Goal: Transaction & Acquisition: Purchase product/service

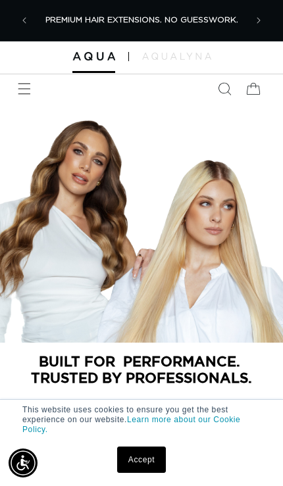
click at [12, 95] on span "Menu" at bounding box center [24, 88] width 29 height 29
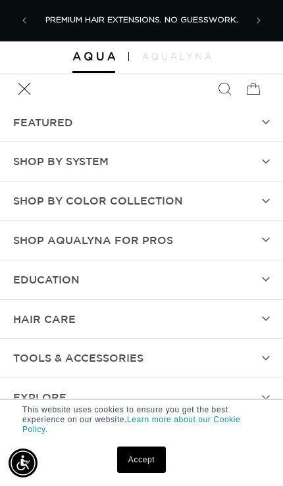
click at [27, 168] on span "SHOP BY SYSTEM" at bounding box center [60, 161] width 95 height 19
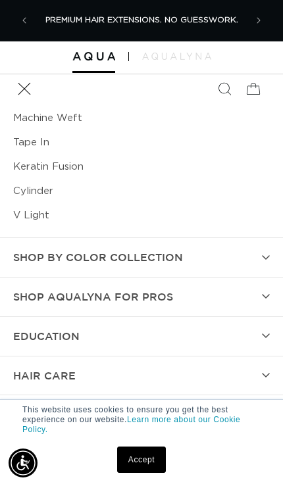
scroll to position [126, 0]
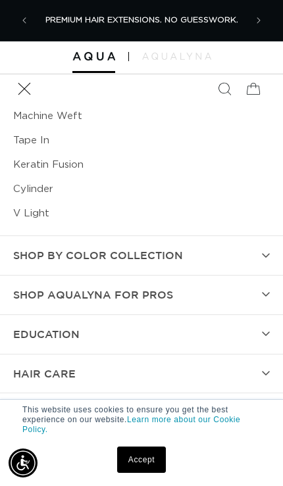
click at [22, 204] on link "V Light" at bounding box center [141, 213] width 257 height 24
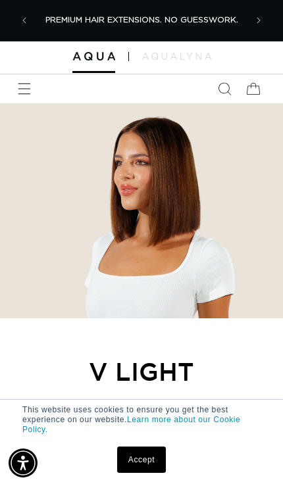
click at [27, 87] on icon "Menu" at bounding box center [24, 88] width 13 height 13
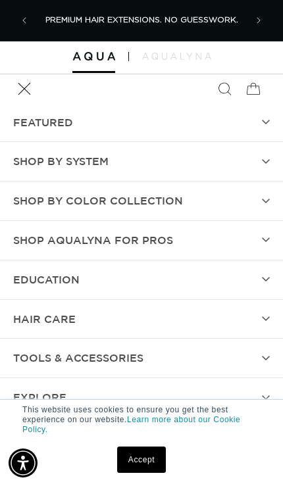
click at [12, 161] on summary "SHOP BY SYSTEM" at bounding box center [141, 161] width 283 height 39
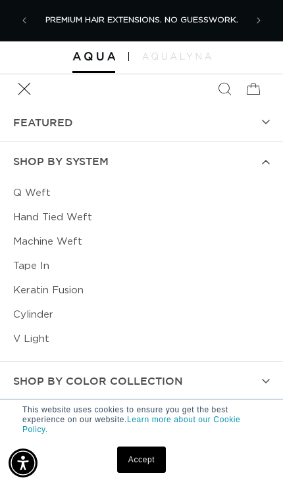
click at [24, 285] on link "Keratin Fusion" at bounding box center [141, 290] width 257 height 24
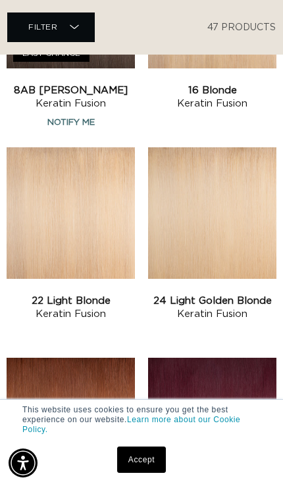
scroll to position [1460, 0]
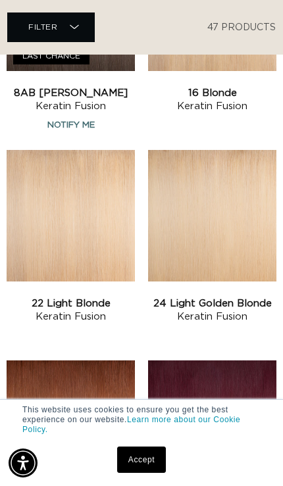
click at [27, 297] on link "22 Light Blonde Keratin Fusion" at bounding box center [71, 310] width 128 height 26
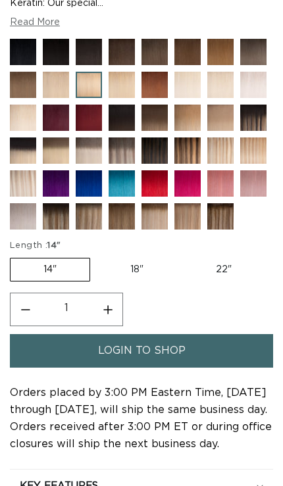
scroll to position [553, 0]
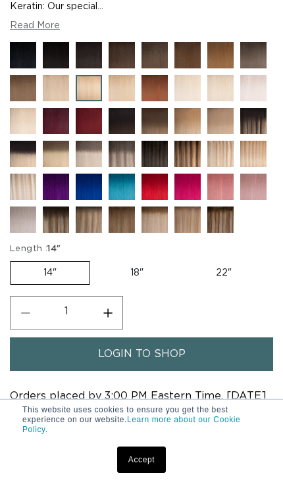
click at [187, 121] on img at bounding box center [197, 98] width 46 height 46
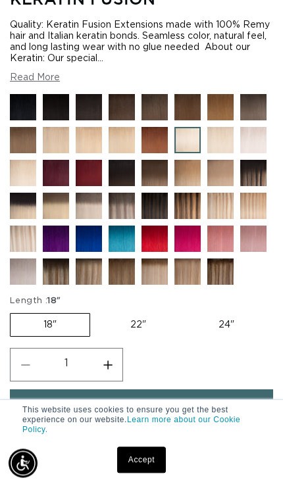
click at [224, 336] on label "24" Variant sold out or unavailable" at bounding box center [227, 325] width 82 height 22
click at [186, 311] on input "24" Variant sold out or unavailable" at bounding box center [186, 310] width 1 height 1
radio input "true"
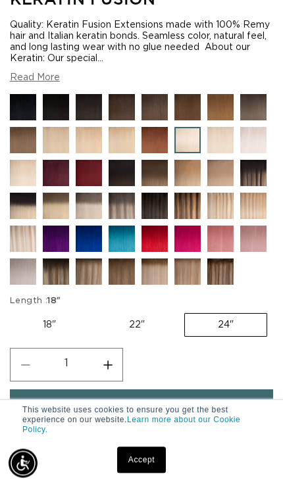
scroll to position [501, 0]
click at [172, 423] on span "login to shop" at bounding box center [141, 406] width 87 height 34
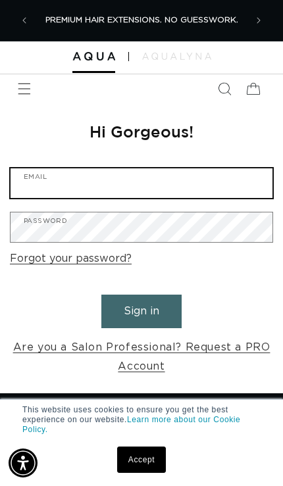
type input "[EMAIL_ADDRESS][DOMAIN_NAME]"
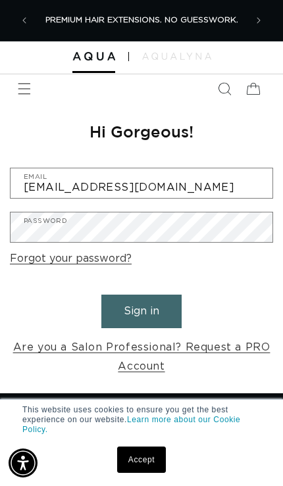
click at [141, 309] on button "Sign in" at bounding box center [141, 312] width 80 height 34
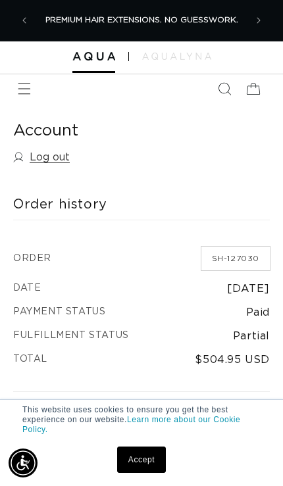
click at [28, 97] on span "Menu" at bounding box center [24, 88] width 29 height 29
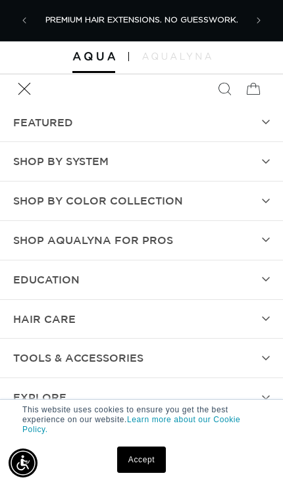
click at [232, 341] on summary "TOOLS & ACCESSORIES" at bounding box center [141, 358] width 283 height 39
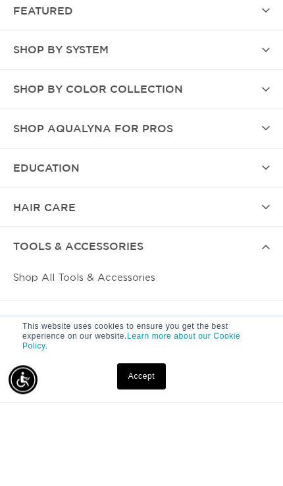
scroll to position [28, 0]
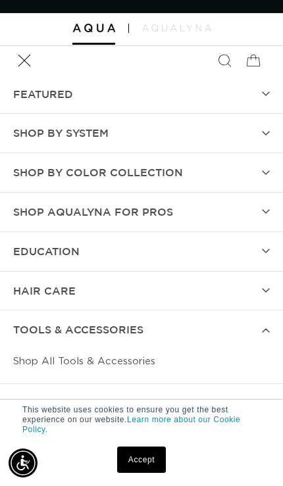
click at [253, 285] on summary "hAIR CARE" at bounding box center [141, 291] width 283 height 39
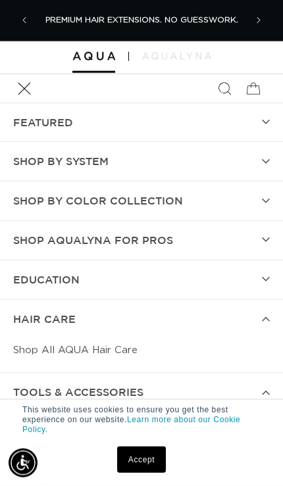
scroll to position [0, 0]
click at [143, 344] on link "Shop All AQUA Hair Care" at bounding box center [141, 350] width 257 height 24
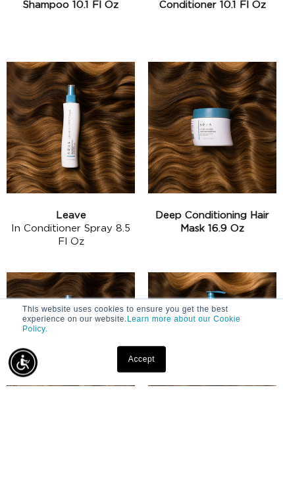
scroll to position [643, 0]
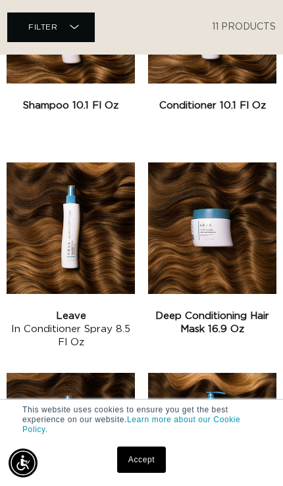
click at [116, 310] on link "Leave In Conditioner Spray 8.5 fl oz" at bounding box center [71, 329] width 128 height 39
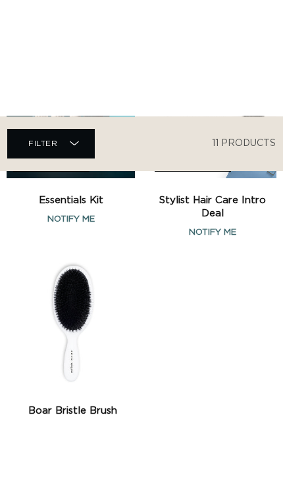
scroll to position [1525, 0]
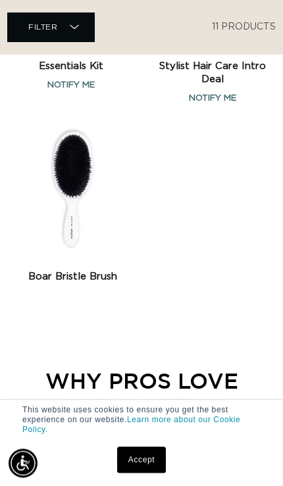
click at [62, 270] on link "Boar Bristle Brush" at bounding box center [73, 276] width 132 height 13
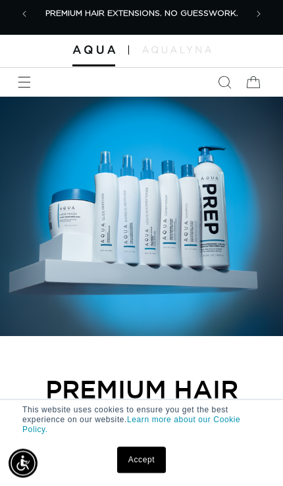
scroll to position [0, 0]
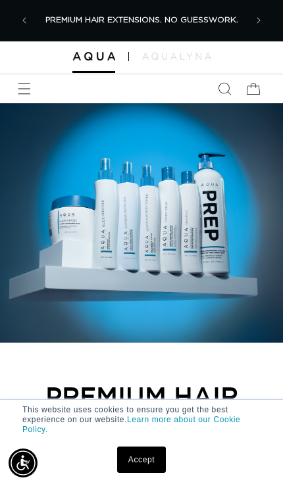
click at [31, 76] on span "Menu" at bounding box center [24, 88] width 29 height 29
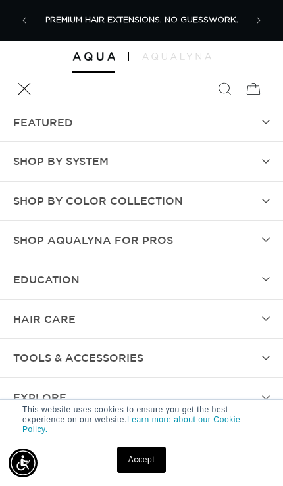
click at [23, 152] on span "SHOP BY SYSTEM" at bounding box center [60, 161] width 95 height 19
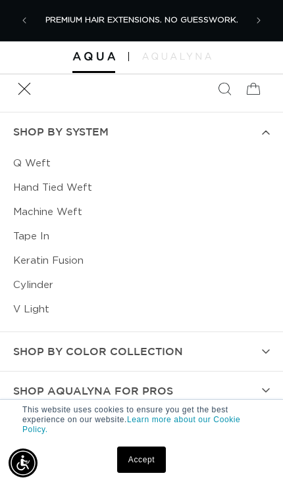
scroll to position [39, 0]
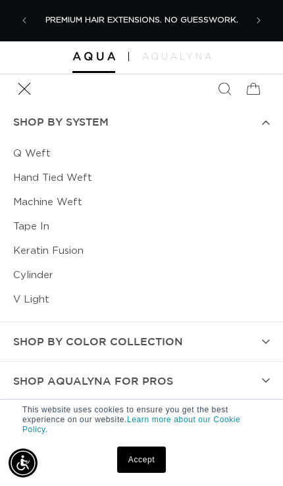
click at [25, 198] on link "Machine Weft" at bounding box center [141, 202] width 257 height 24
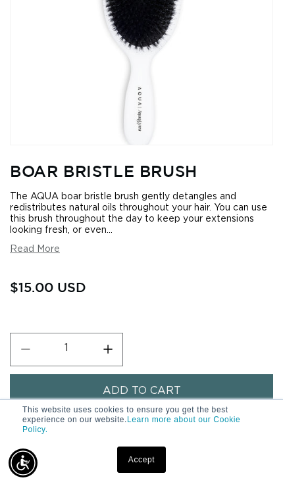
scroll to position [83, 0]
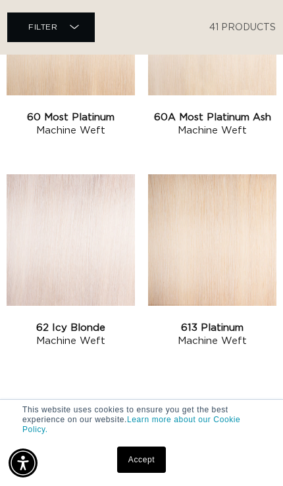
scroll to position [2276, 0]
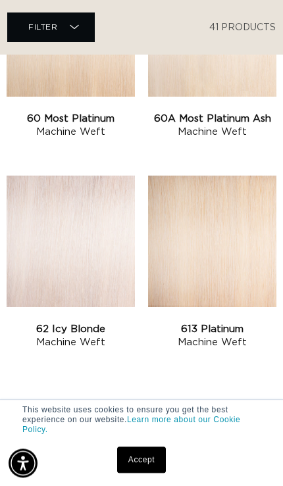
click at [32, 323] on link "62 Icy Blonde Machine Weft" at bounding box center [71, 336] width 128 height 26
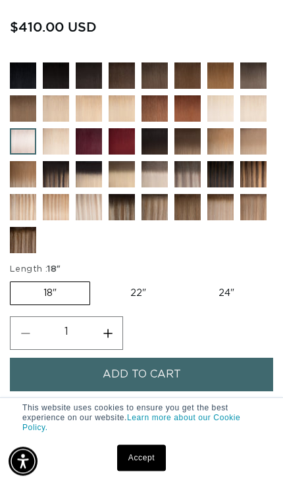
scroll to position [587, 0]
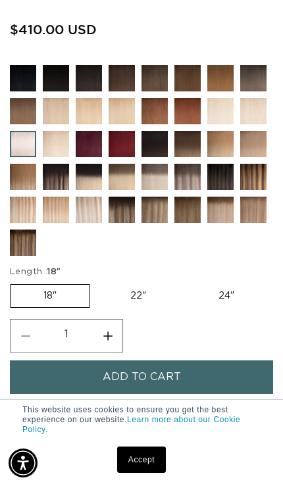
click at [226, 307] on label "24" Variant sold out or unavailable" at bounding box center [227, 296] width 82 height 22
click at [186, 282] on input "24" Variant sold out or unavailable" at bounding box center [186, 282] width 1 height 1
radio input "true"
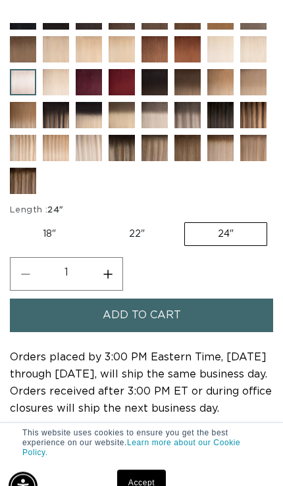
scroll to position [701, 0]
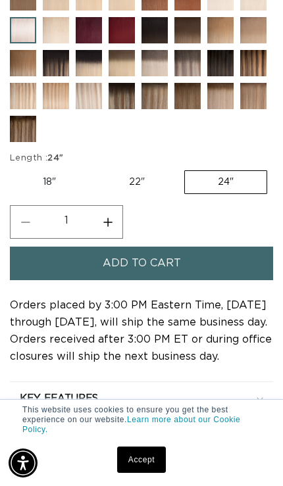
click at [42, 193] on label "18" Variant sold out or unavailable" at bounding box center [49, 182] width 79 height 22
click at [14, 168] on input "18" Variant sold out or unavailable" at bounding box center [13, 168] width 1 height 1
radio input "true"
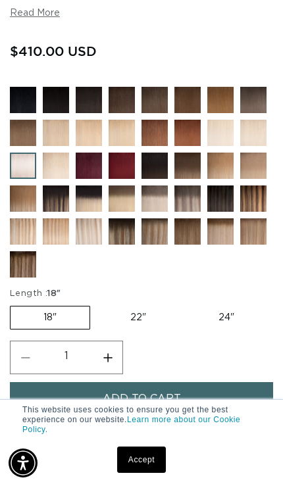
scroll to position [572, 0]
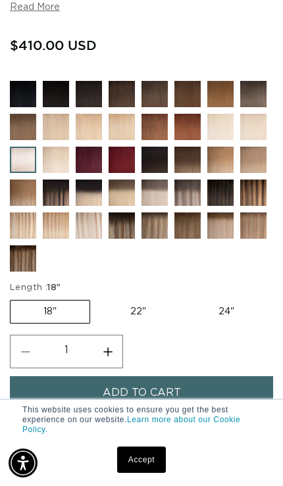
click at [140, 323] on label "22" Variant sold out or unavailable" at bounding box center [138, 312] width 82 height 22
click at [97, 298] on input "22" Variant sold out or unavailable" at bounding box center [97, 297] width 1 height 1
radio input "true"
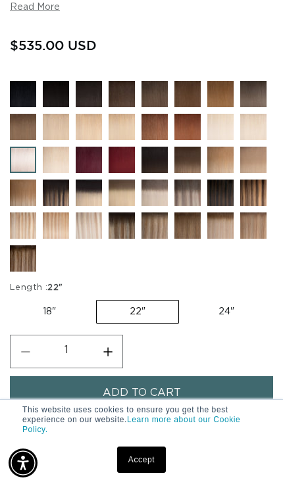
click at [228, 323] on label "24" Variant sold out or unavailable" at bounding box center [227, 312] width 82 height 22
click at [186, 298] on input "24" Variant sold out or unavailable" at bounding box center [186, 297] width 1 height 1
radio input "true"
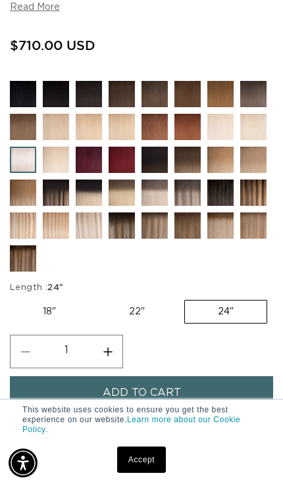
click at [56, 191] on img at bounding box center [66, 170] width 46 height 46
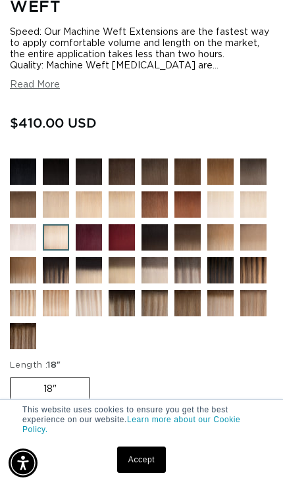
scroll to position [512, 0]
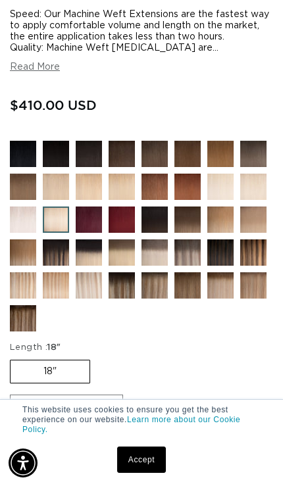
click at [24, 253] on img at bounding box center [33, 230] width 46 height 46
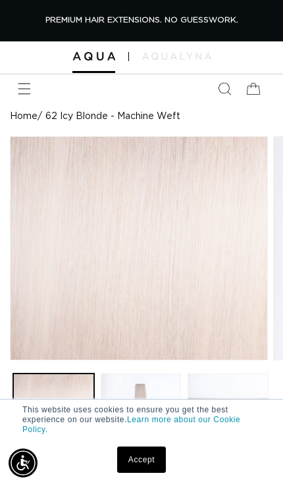
click at [20, 74] on span "Menu" at bounding box center [24, 88] width 29 height 29
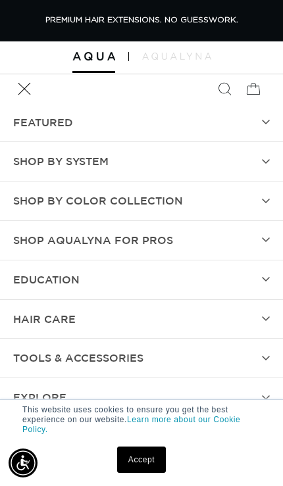
click at [196, 343] on summary "TOOLS & ACCESSORIES" at bounding box center [141, 358] width 283 height 39
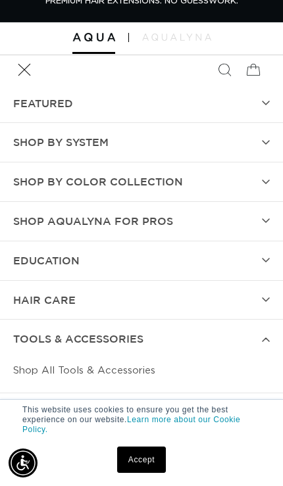
scroll to position [77, 0]
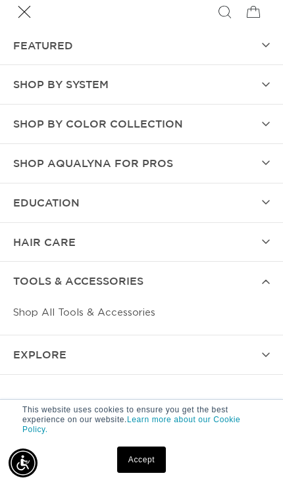
click at [182, 309] on link "Shop All Tools & Accessories" at bounding box center [141, 313] width 257 height 24
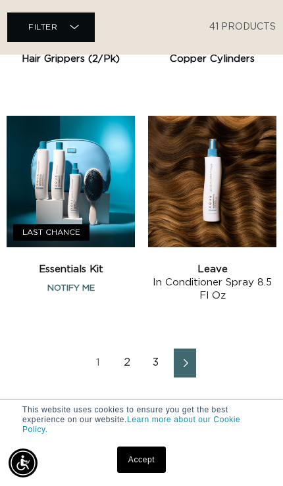
scroll to position [2366, 0]
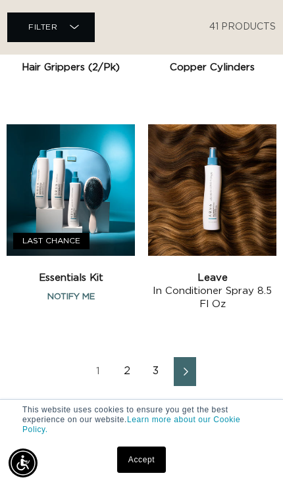
click at [187, 364] on span "Next page" at bounding box center [185, 372] width 9 height 16
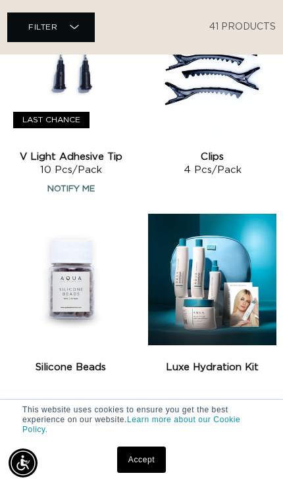
scroll to position [2291, 0]
